Goal: Task Accomplishment & Management: Manage account settings

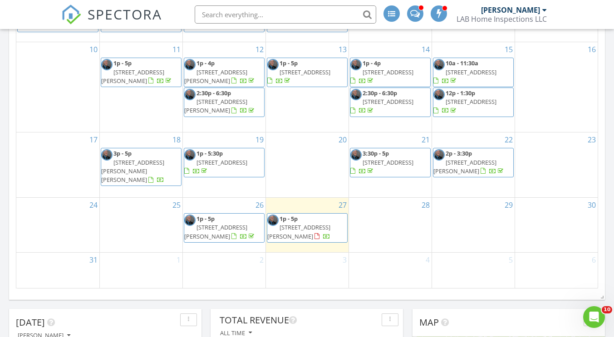
scroll to position [272, 0]
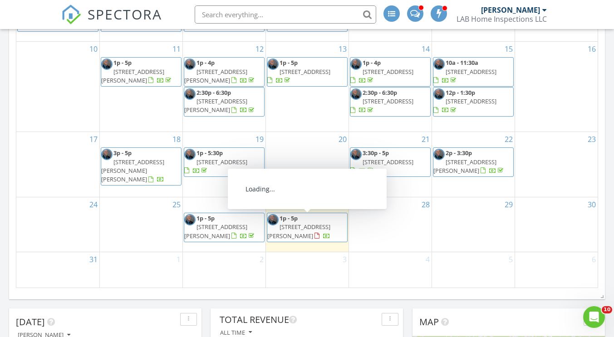
click at [304, 224] on span "914 Bear Lake Dr, Longs 29568" at bounding box center [298, 231] width 63 height 17
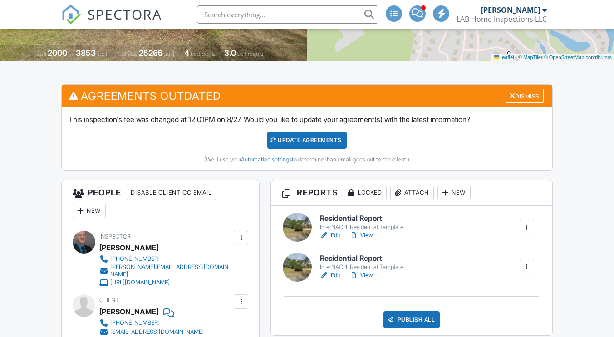
click at [526, 268] on div at bounding box center [526, 267] width 9 height 9
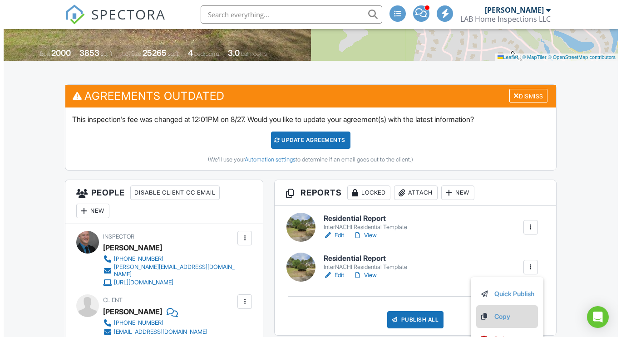
scroll to position [272, 0]
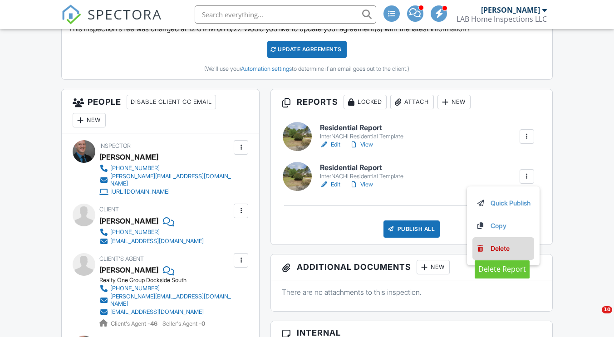
click at [502, 248] on div "Delete" at bounding box center [500, 249] width 19 height 10
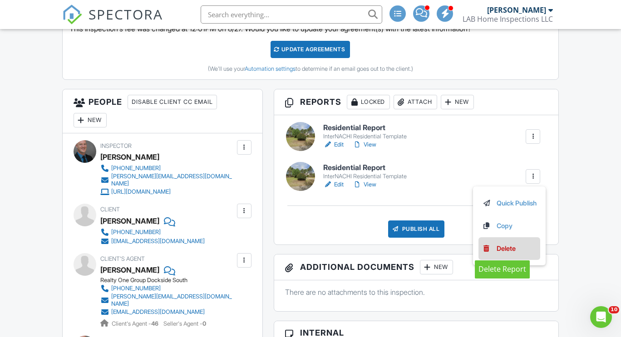
scroll to position [0, 0]
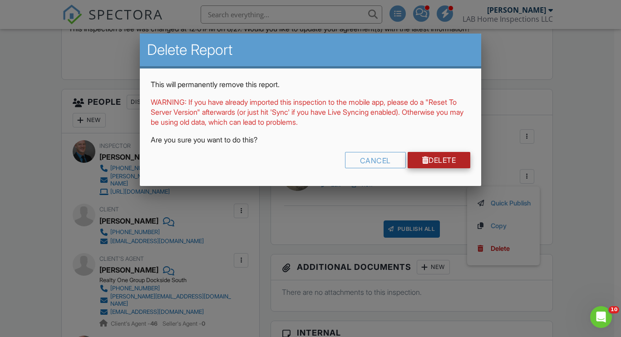
click at [439, 159] on link "Delete" at bounding box center [439, 160] width 63 height 16
